Goal: Find specific page/section: Find specific page/section

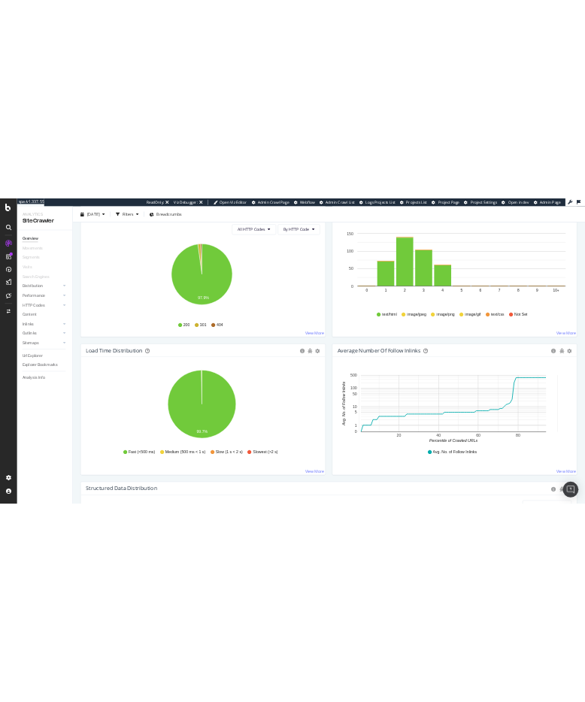
scroll to position [940, 0]
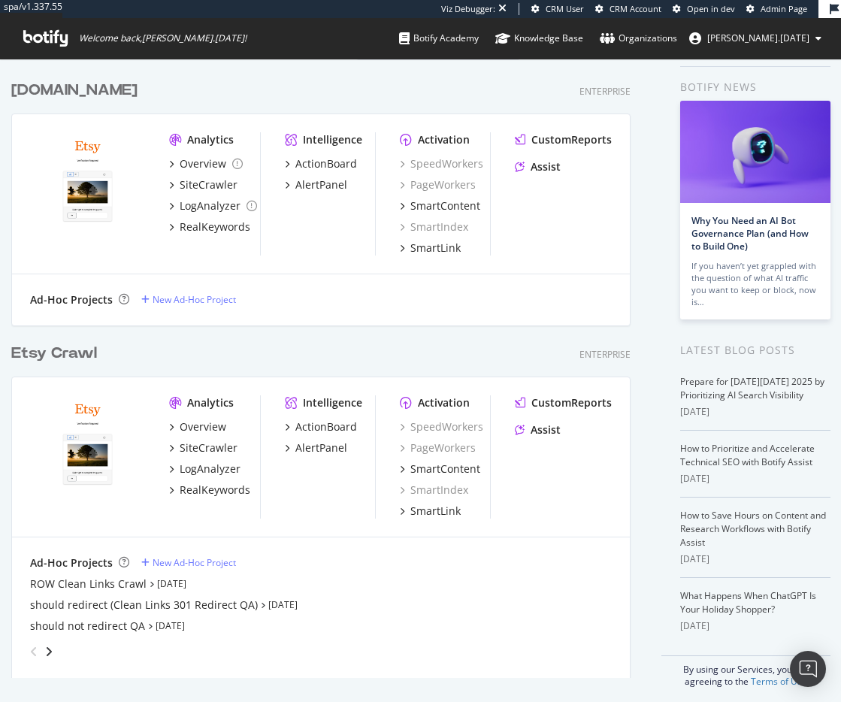
scroll to position [61, 0]
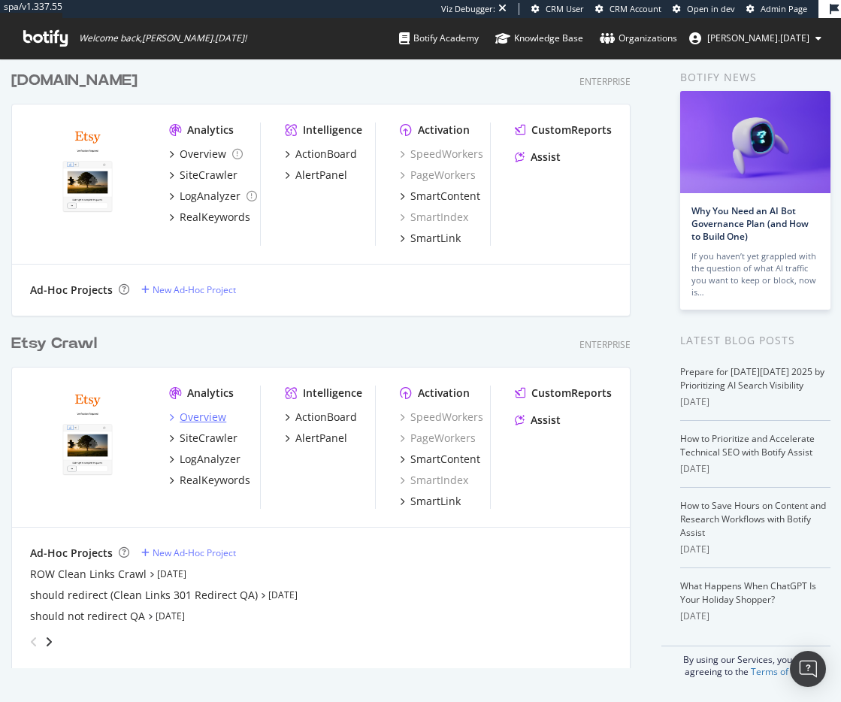
click at [210, 417] on div "Overview" at bounding box center [203, 417] width 47 height 15
